Goal: Check status: Check status

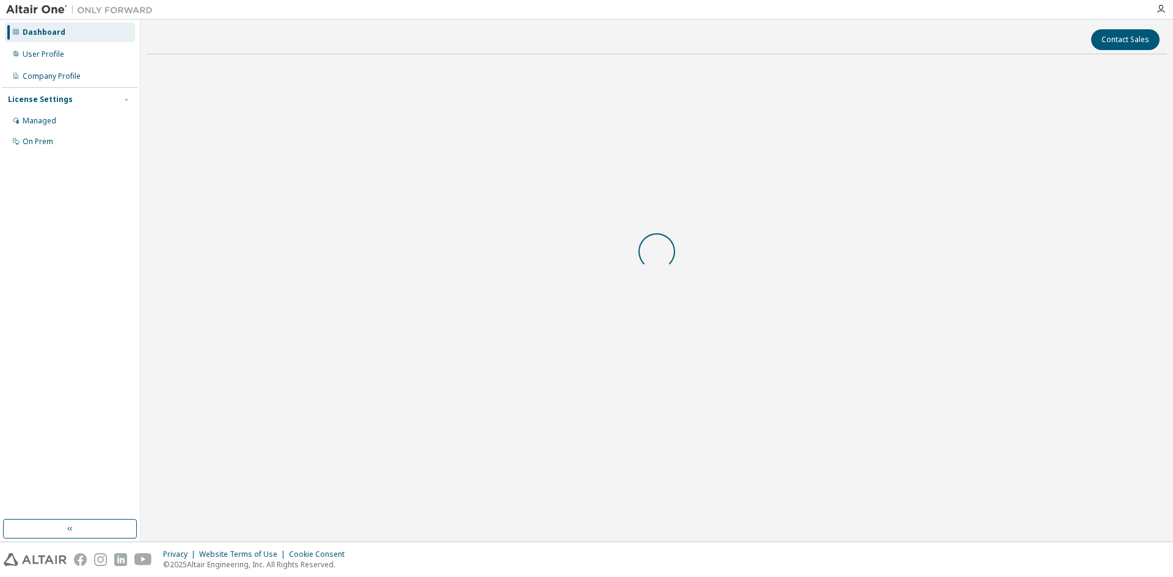
click at [47, 35] on div "Dashboard" at bounding box center [44, 32] width 43 height 10
